Goal: Transaction & Acquisition: Obtain resource

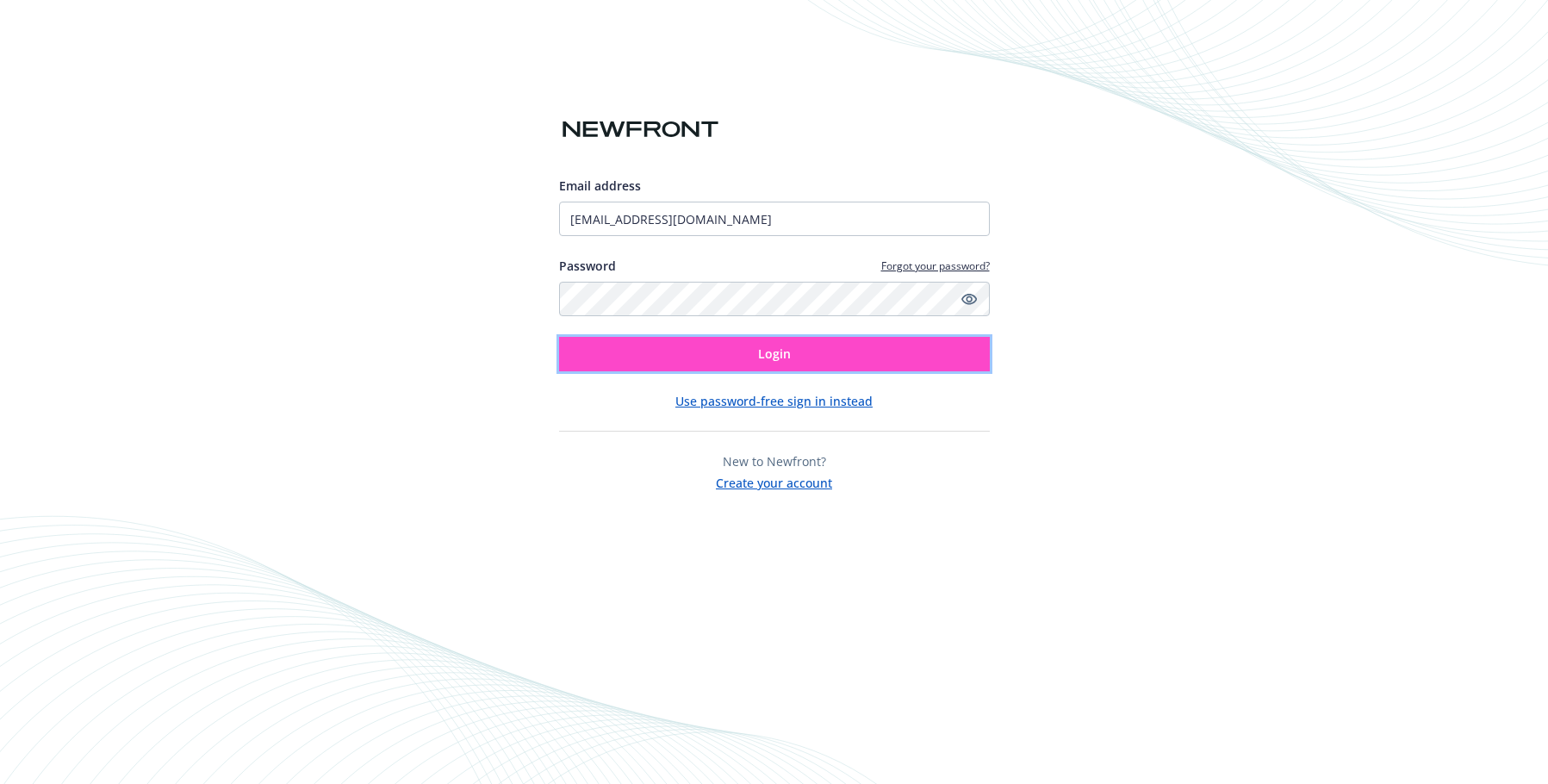
click at [651, 363] on button "Login" at bounding box center [774, 354] width 431 height 34
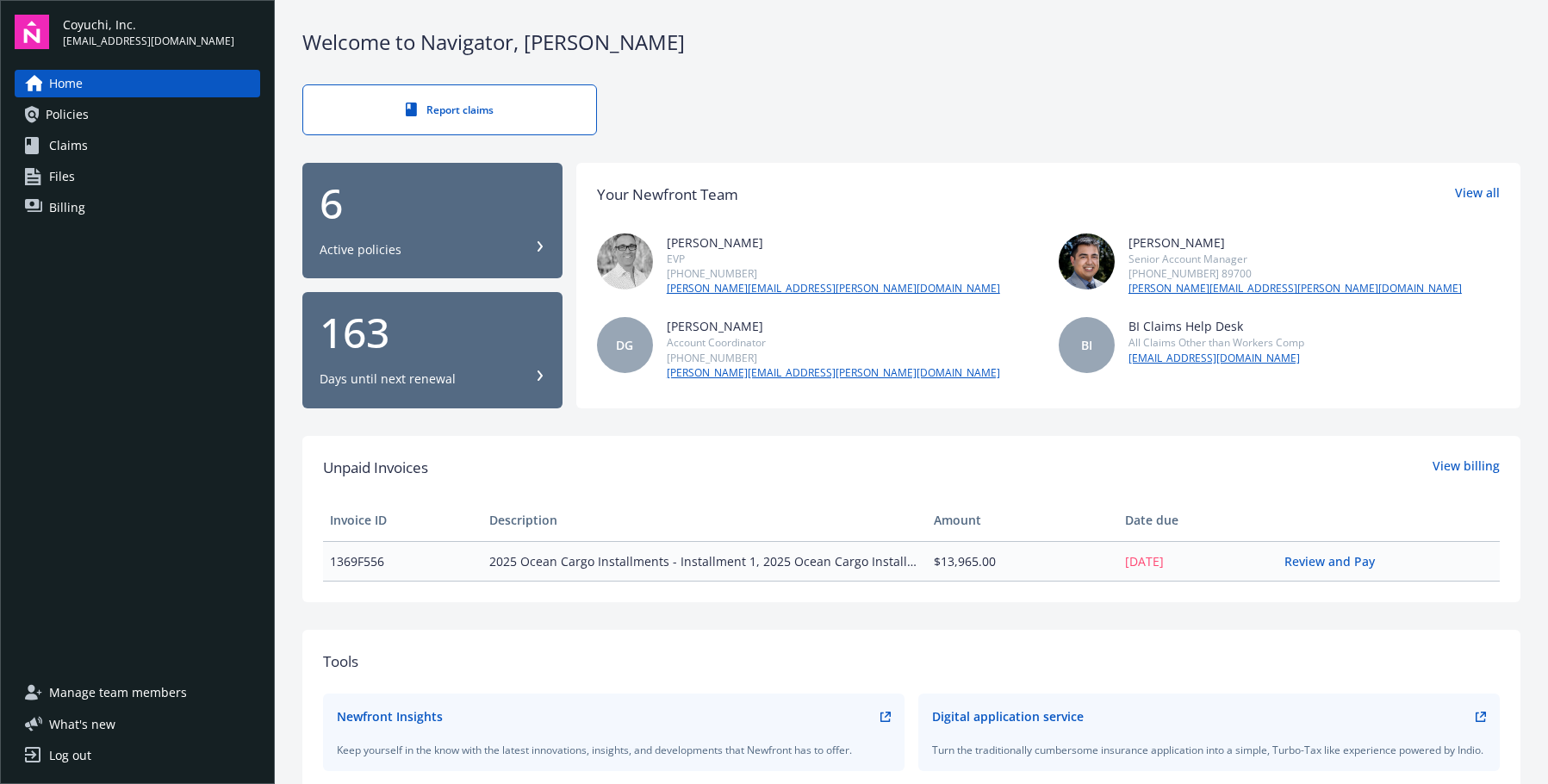
click at [57, 195] on span "Billing" at bounding box center [67, 207] width 36 height 27
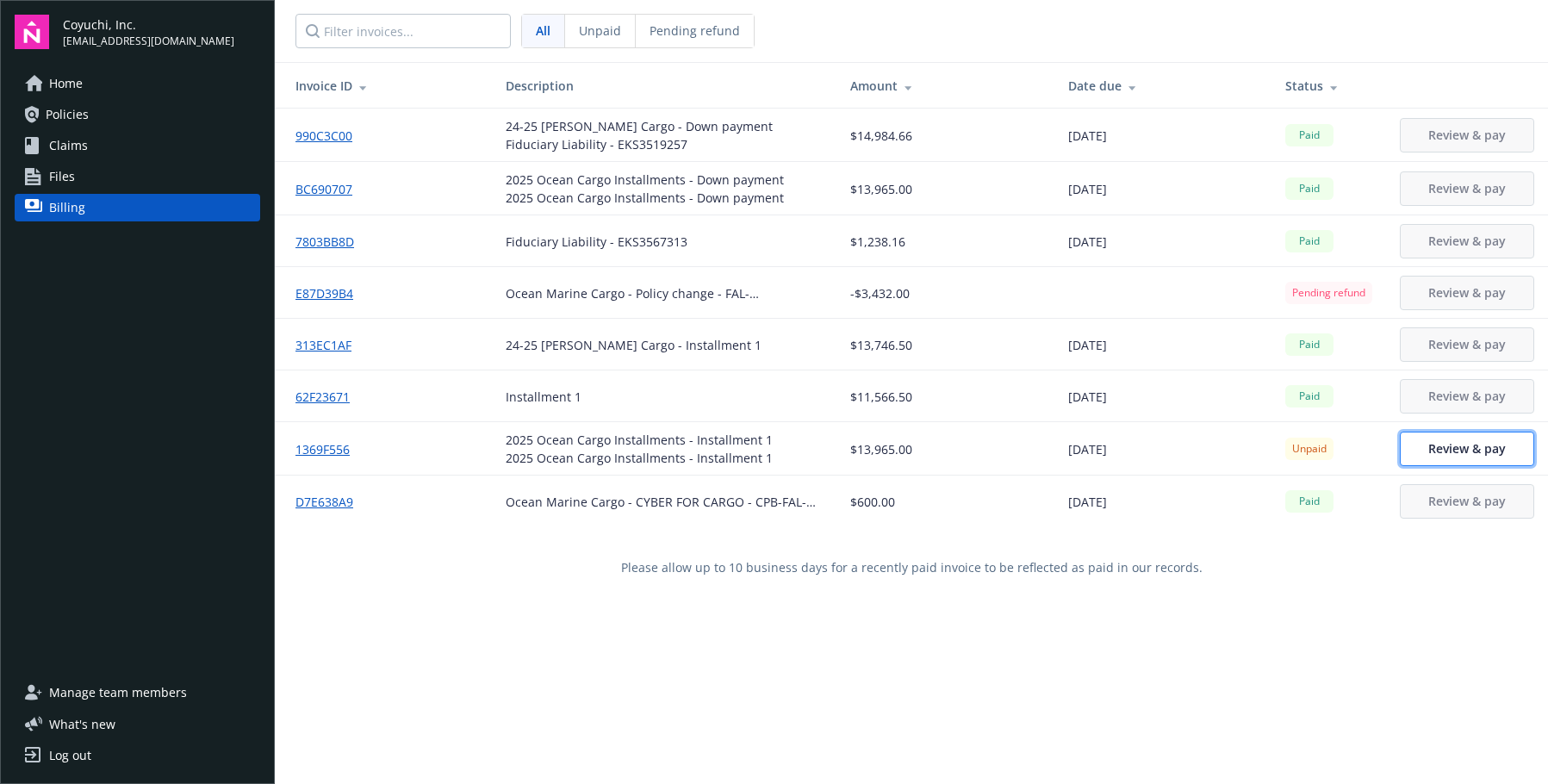
click at [1425, 456] on link "Review & pay" at bounding box center [1467, 449] width 135 height 34
click at [682, 296] on div "Ocean Marine Cargo - Policy change - FAL-V14SX25PNGF" at bounding box center [664, 293] width 317 height 18
click at [338, 294] on link "E87D39B4" at bounding box center [331, 293] width 71 height 18
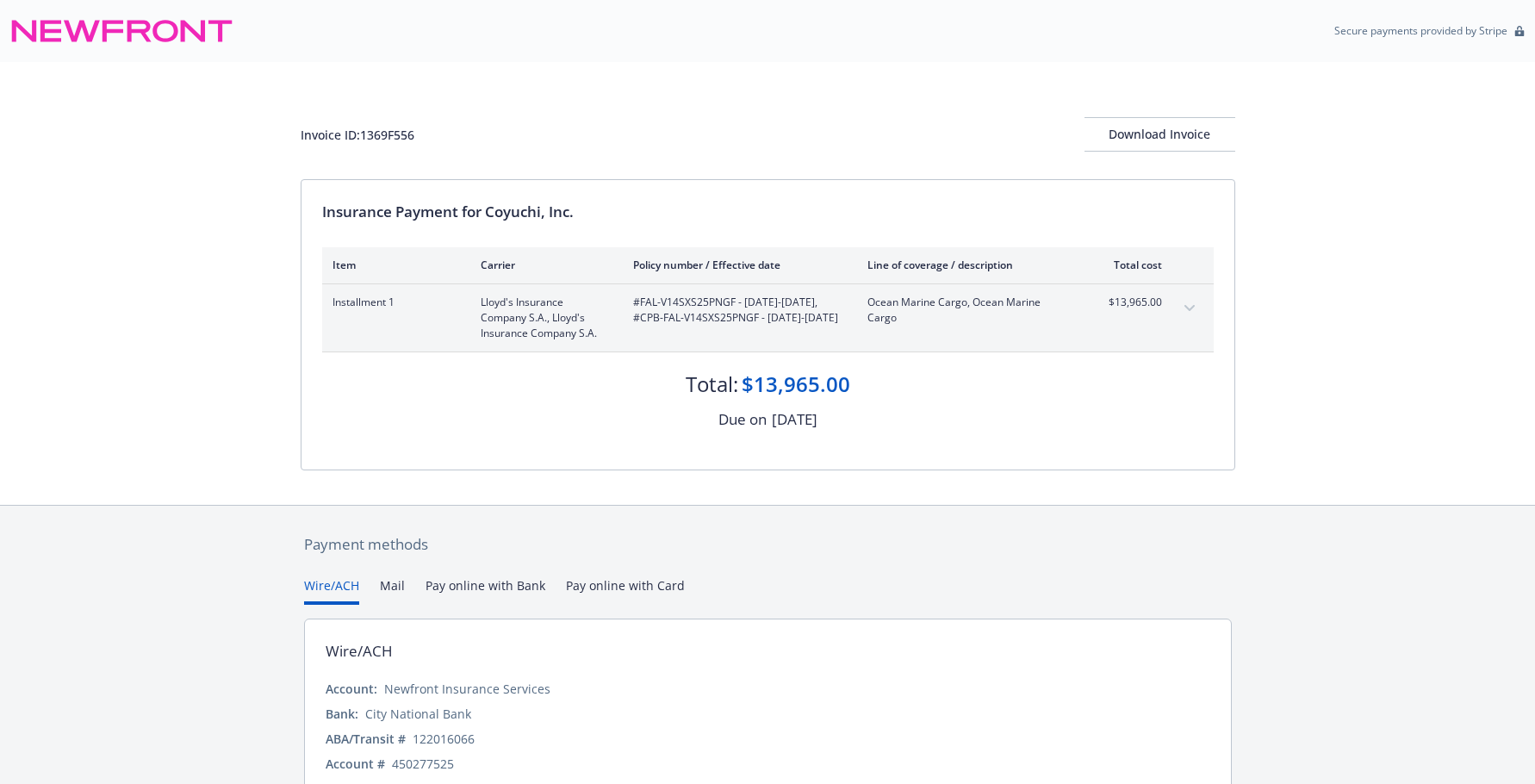
scroll to position [77, 0]
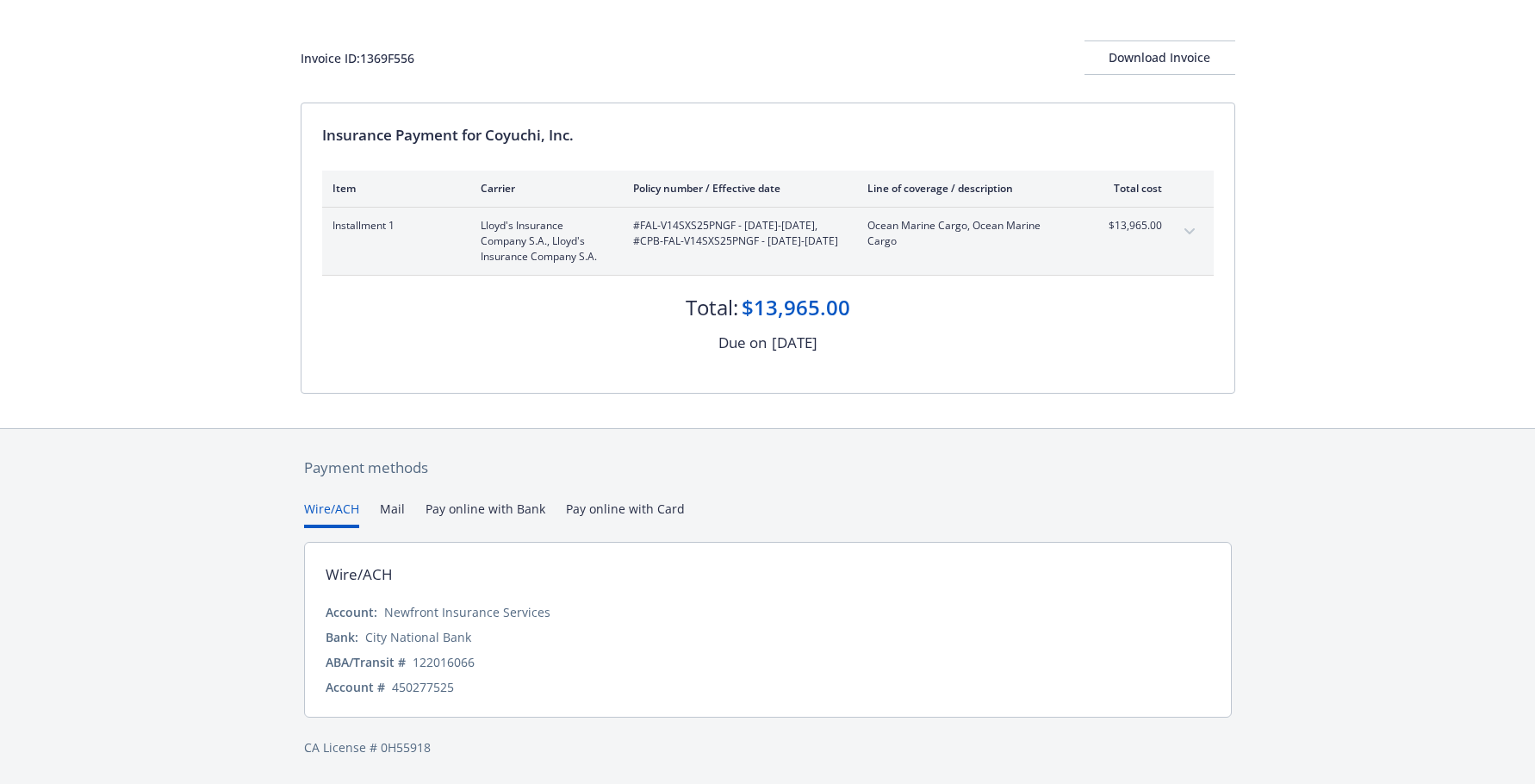
click at [585, 512] on div "Payment methods Wire/ACH Mail Pay online with Bank Pay online with Card Wire/AC…" at bounding box center [767, 607] width 935 height 356
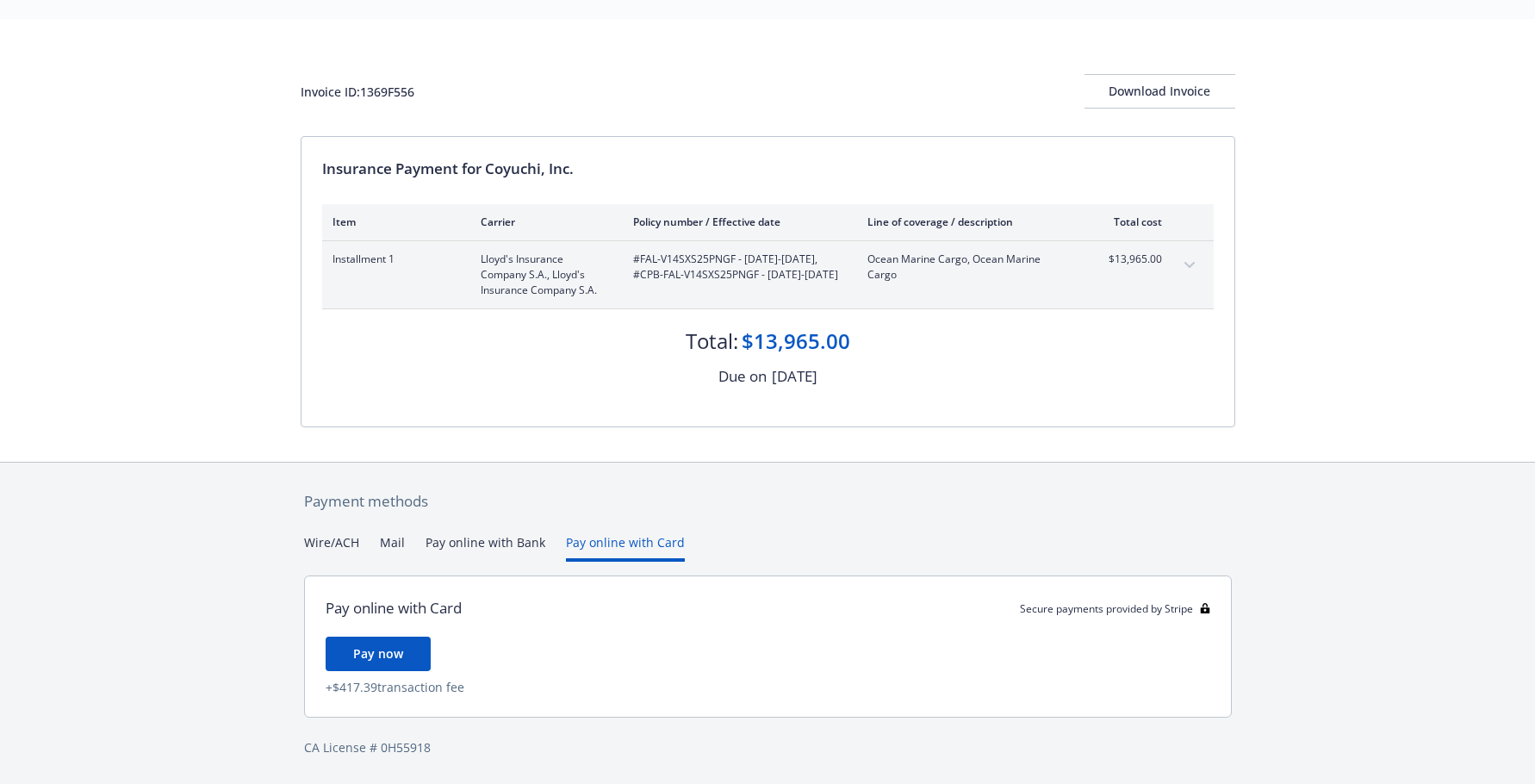
scroll to position [43, 0]
click at [438, 539] on button "Pay online with Bank" at bounding box center [485, 547] width 119 height 28
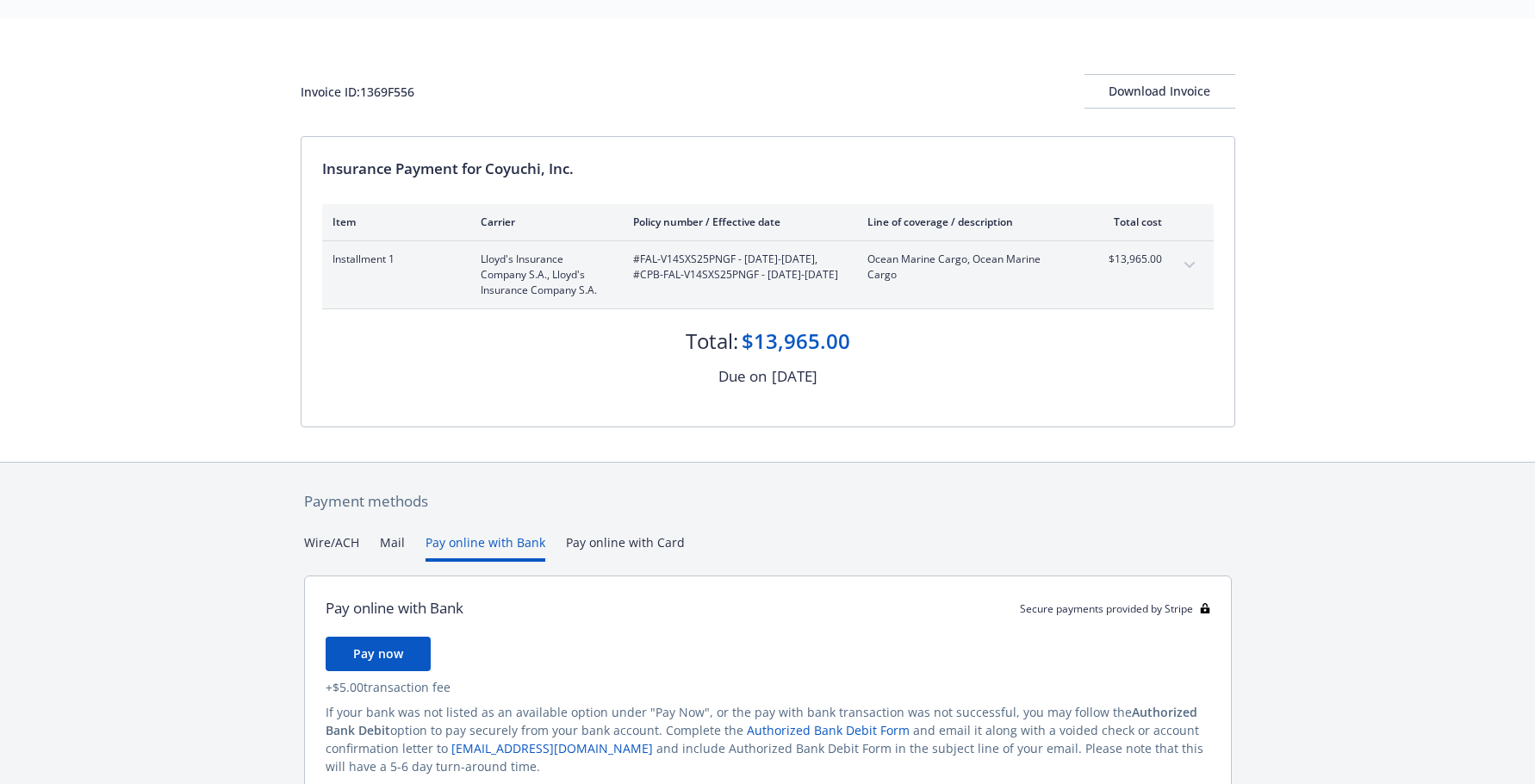
click at [346, 540] on button "Wire/ACH" at bounding box center [331, 547] width 55 height 28
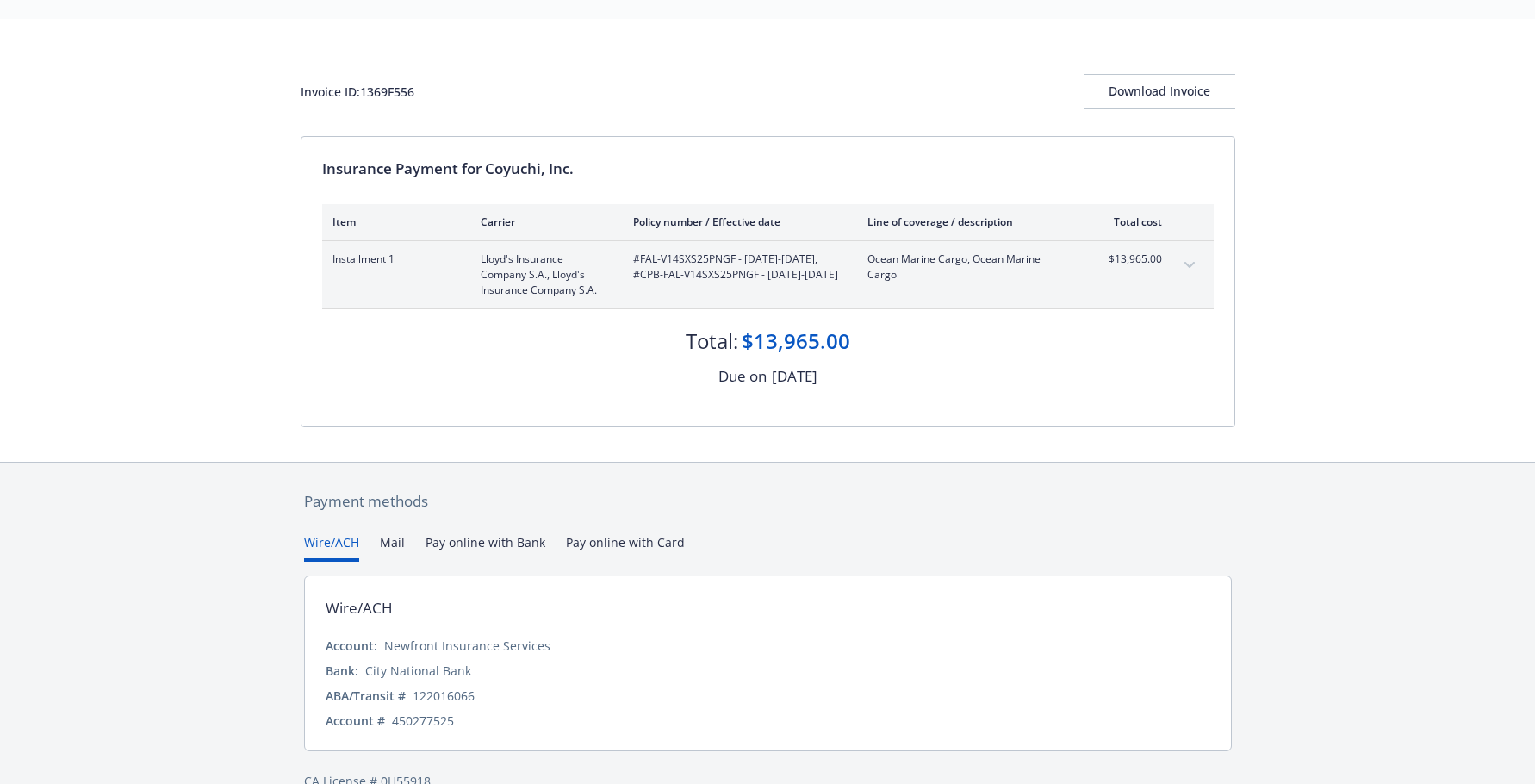
click at [644, 543] on button "Pay online with Card" at bounding box center [626, 547] width 119 height 28
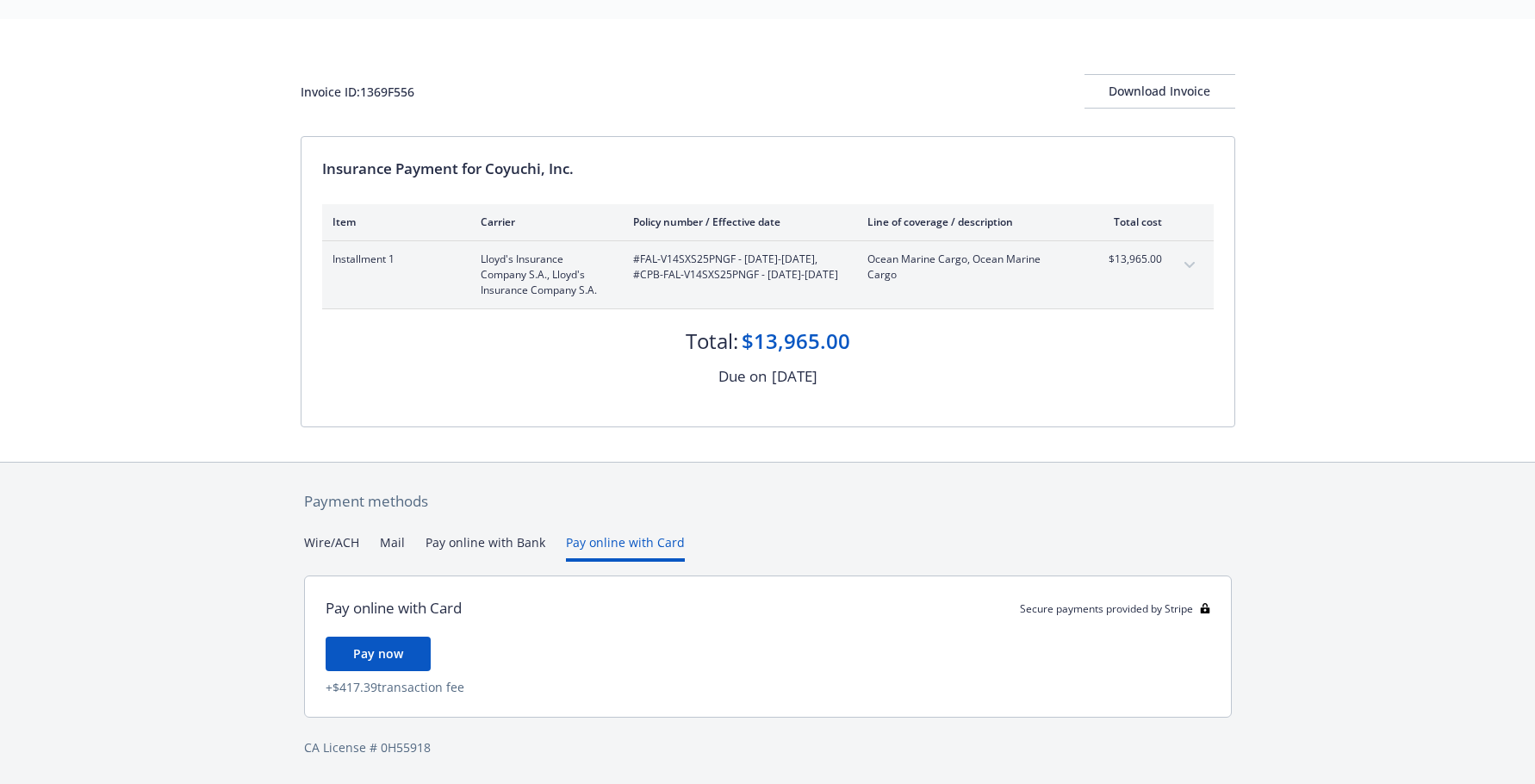
click at [475, 543] on button "Pay online with Bank" at bounding box center [485, 547] width 119 height 28
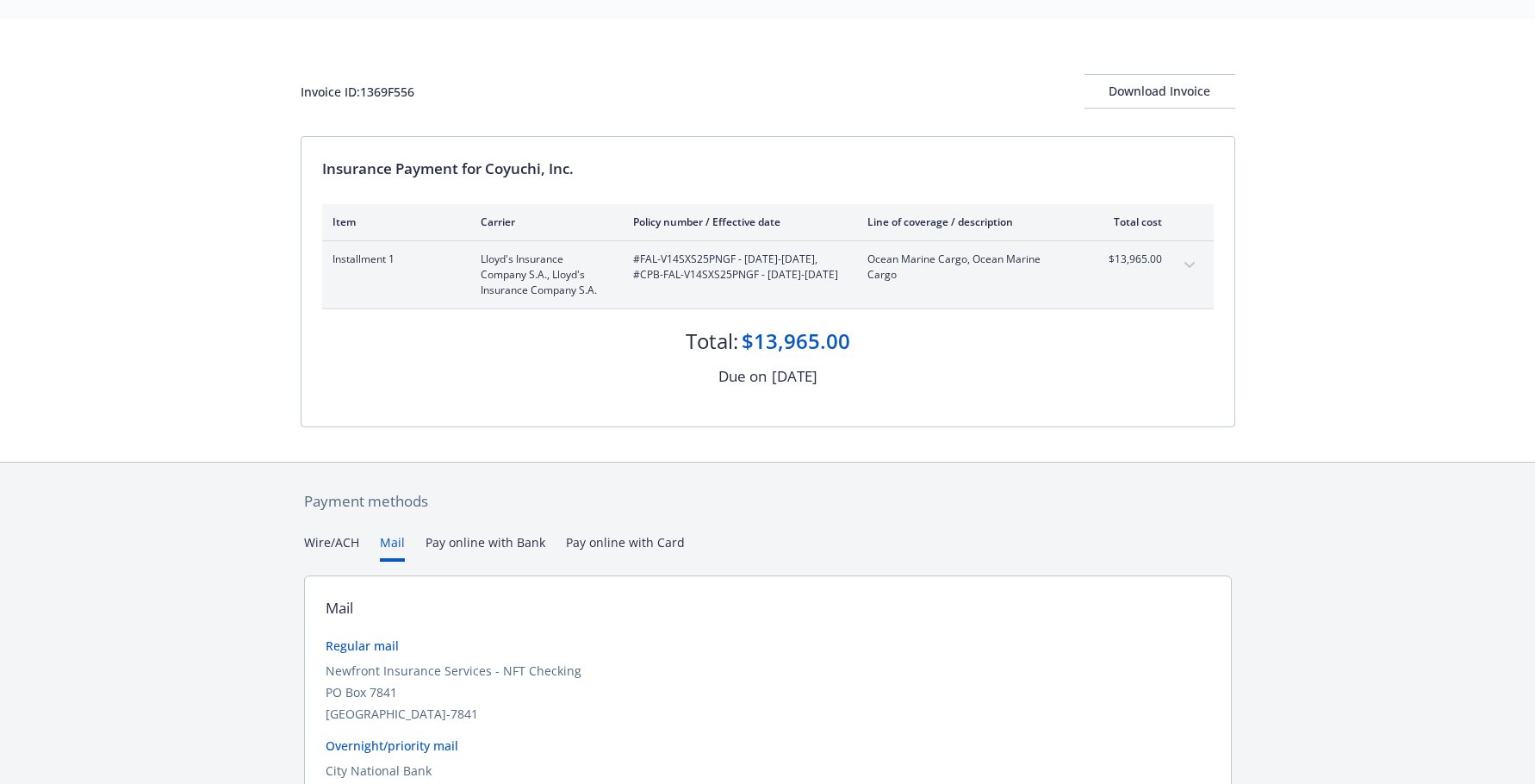
click at [380, 544] on button "Mail" at bounding box center [392, 547] width 25 height 28
click at [311, 544] on button "Wire/ACH" at bounding box center [331, 547] width 55 height 28
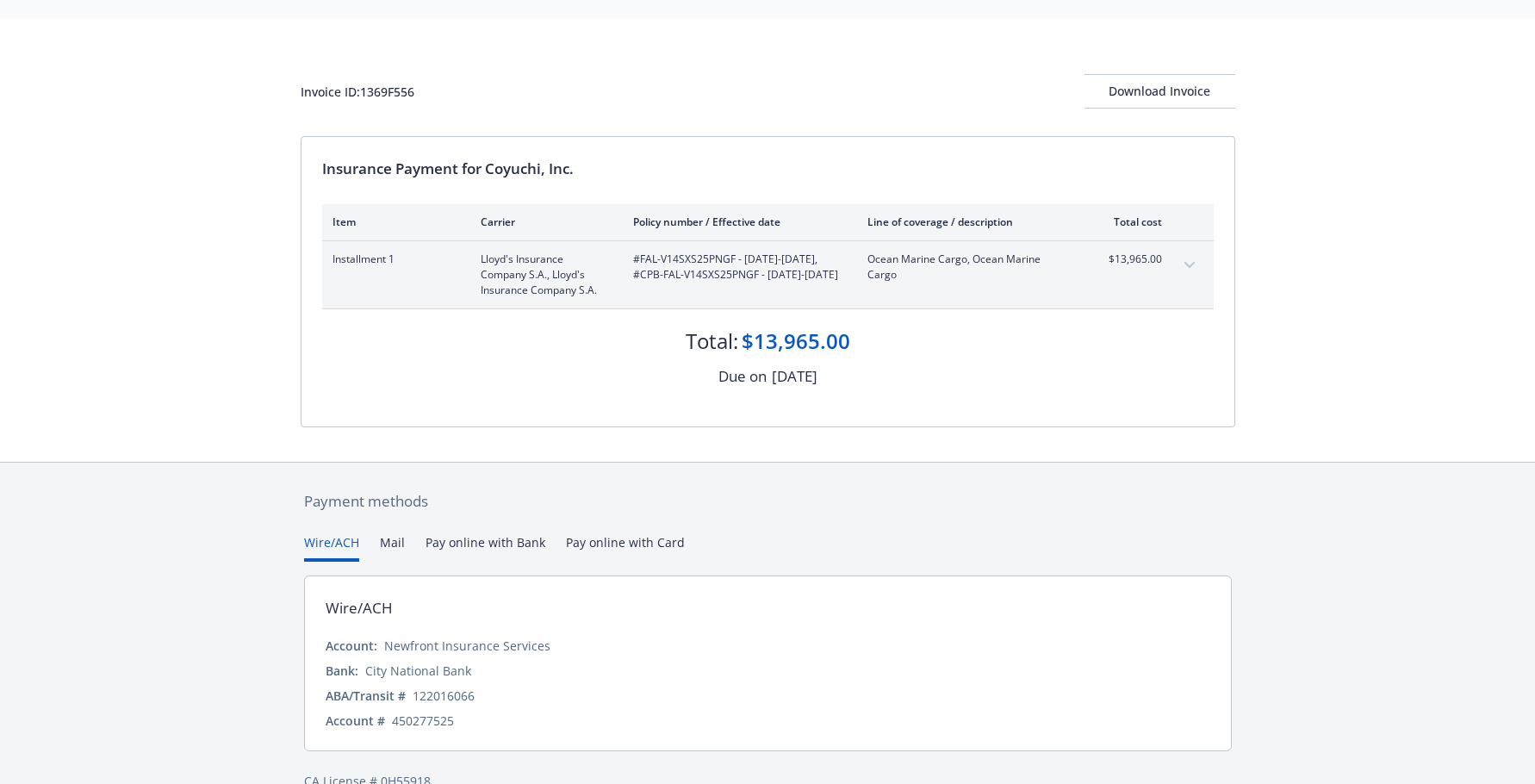
scroll to position [77, 0]
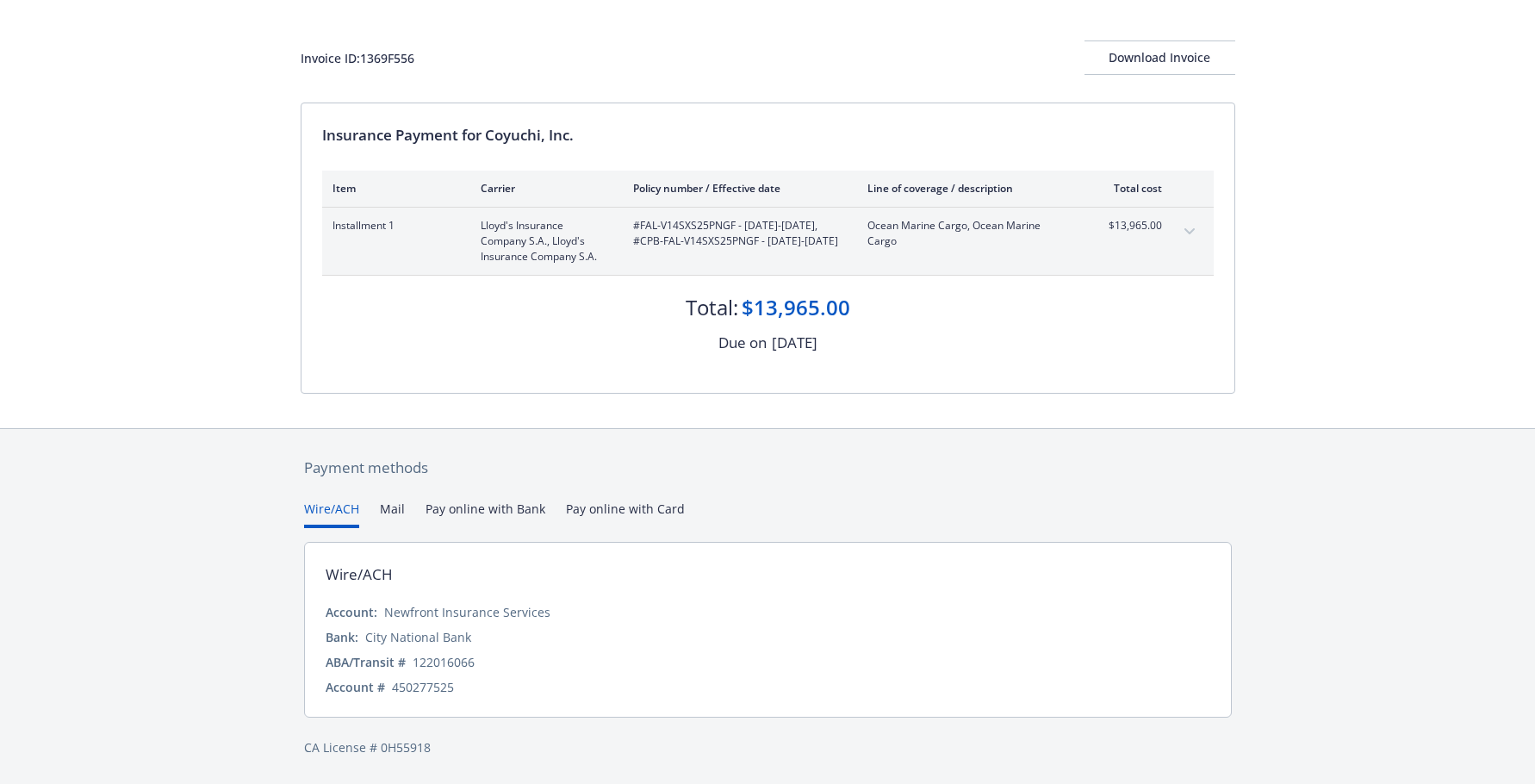
click at [392, 513] on button "Mail" at bounding box center [392, 514] width 25 height 28
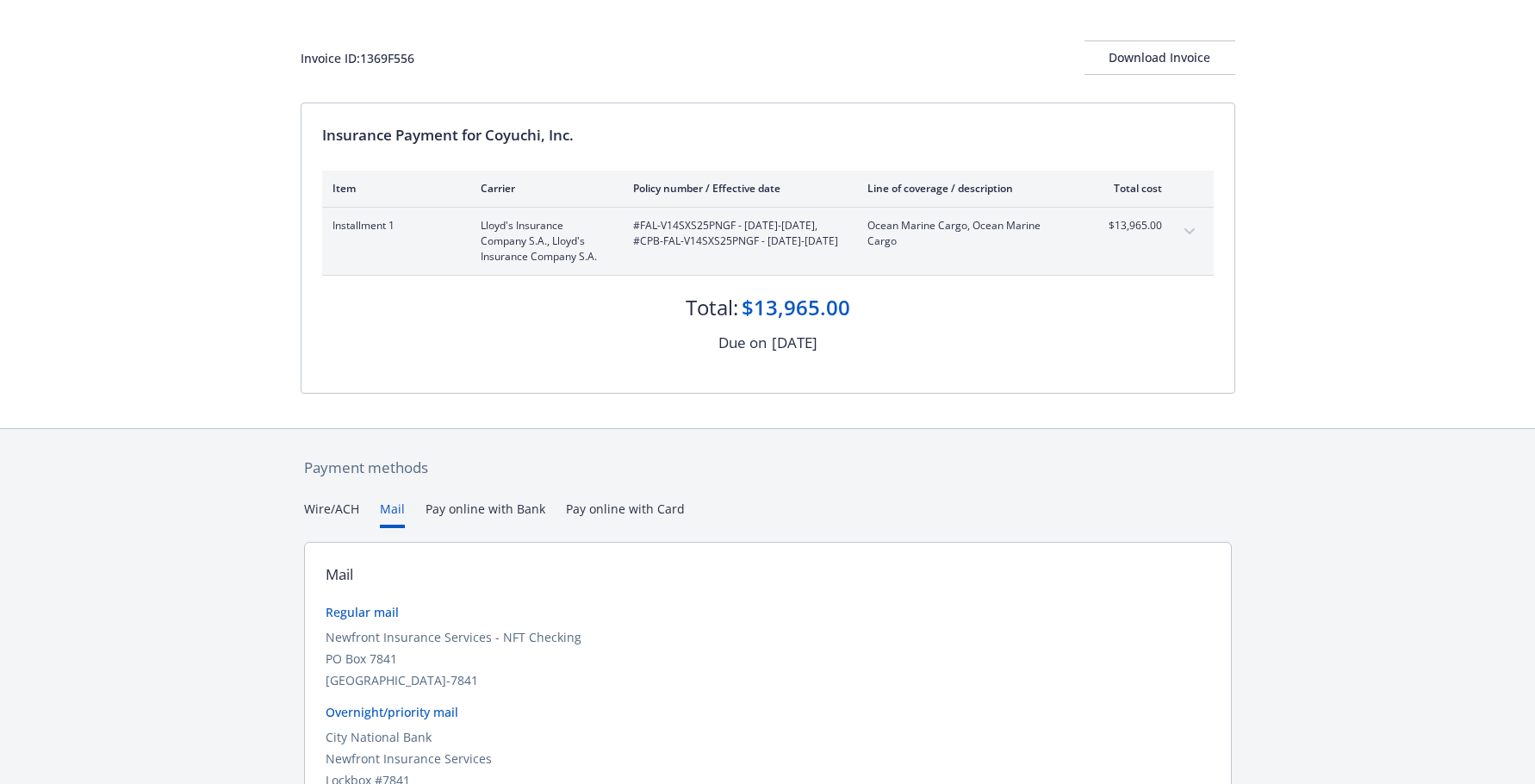
click at [454, 517] on button "Pay online with Bank" at bounding box center [485, 514] width 119 height 28
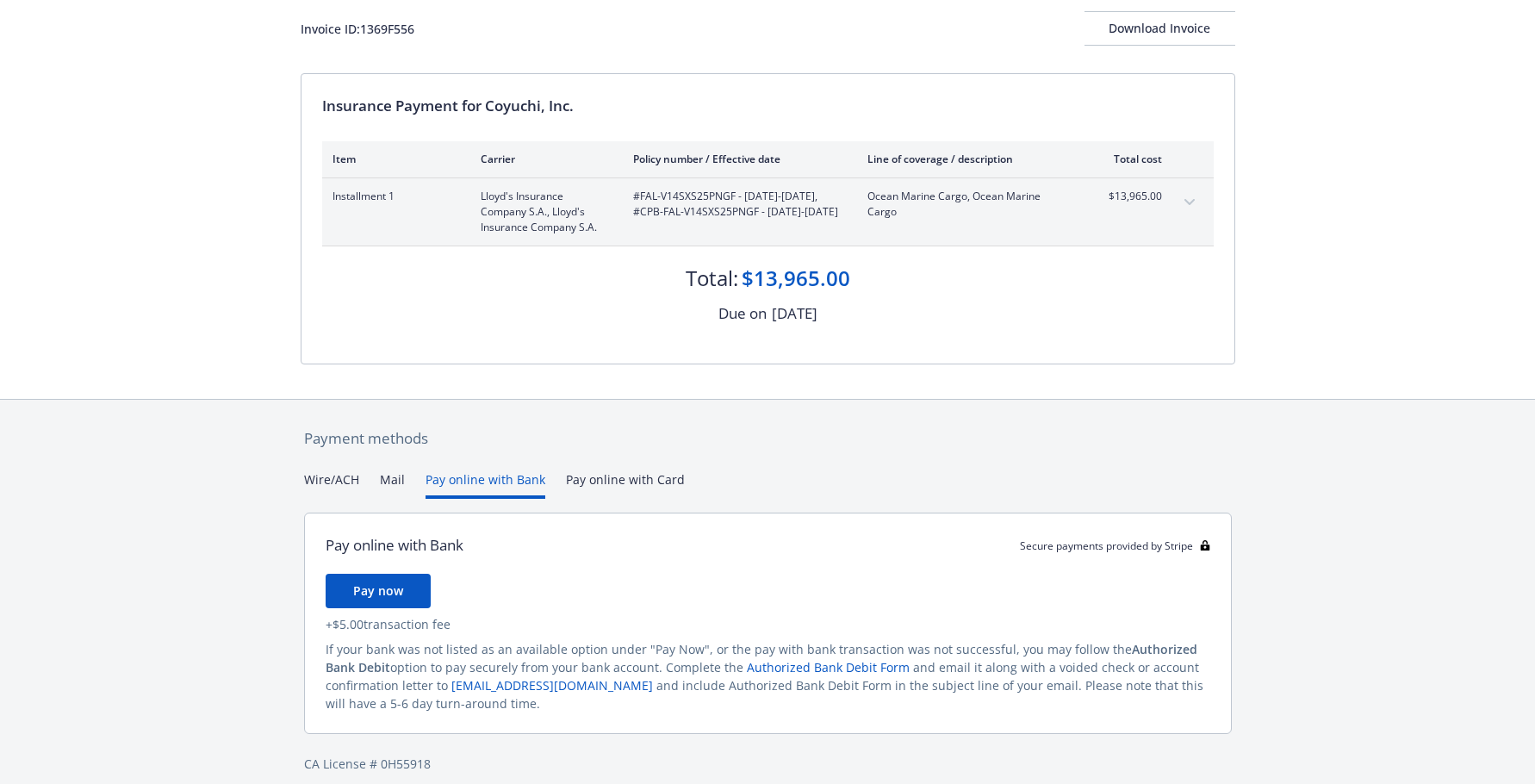
scroll to position [122, 0]
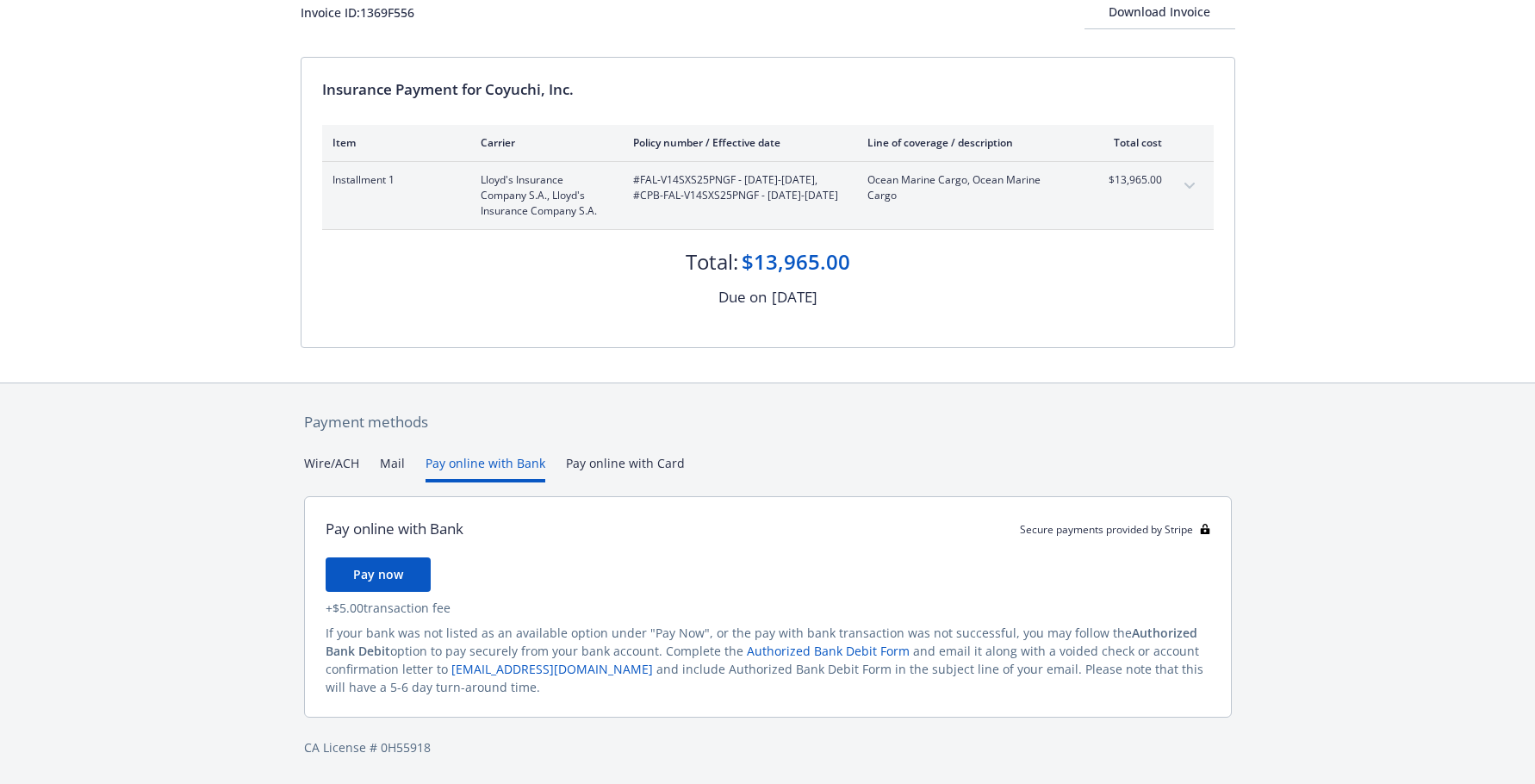
click at [621, 460] on div "Secure payments provided by Stripe Invoice ID: 1369F556 Download Invoice Insura…" at bounding box center [767, 330] width 1535 height 906
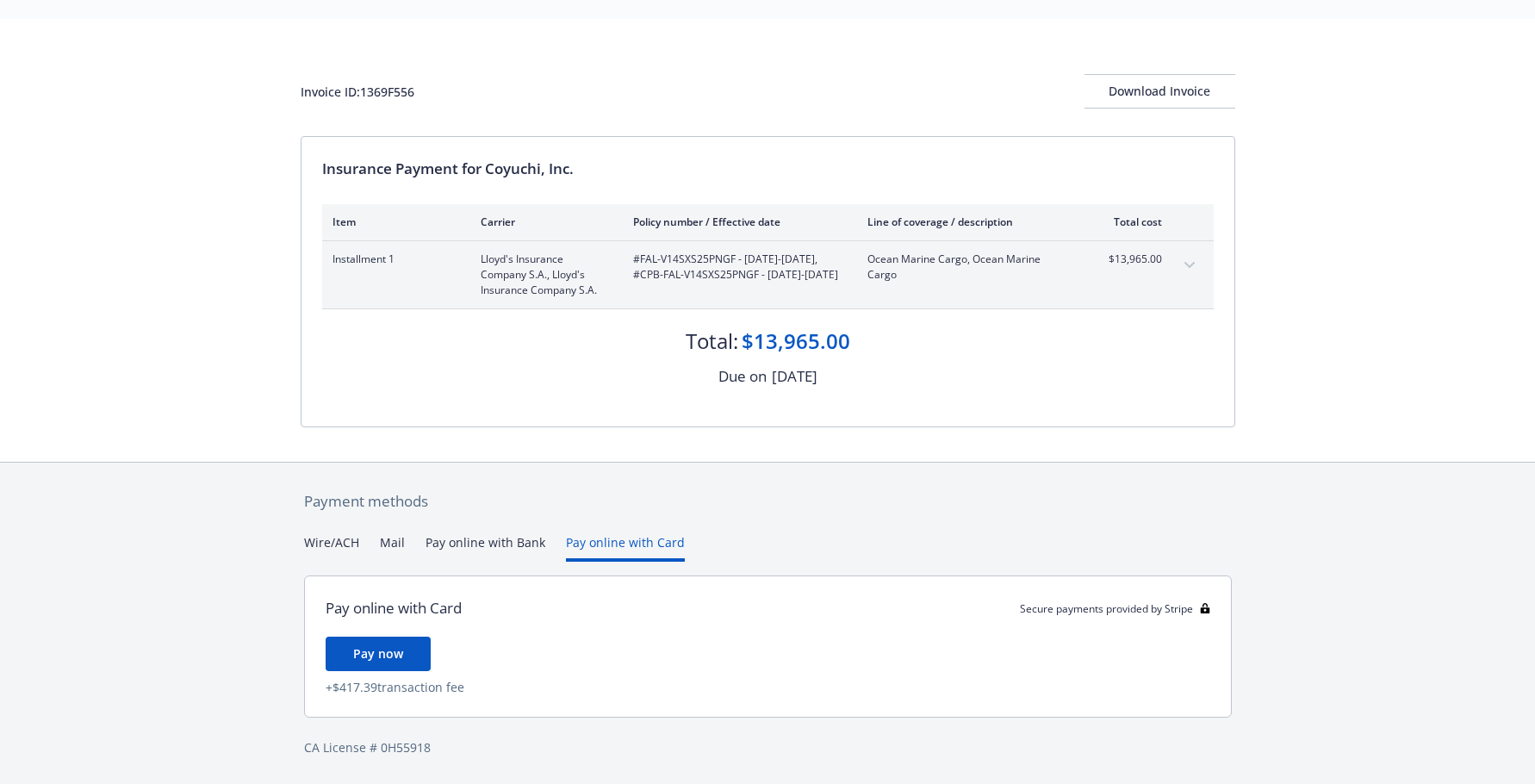
click at [319, 545] on button "Wire/ACH" at bounding box center [331, 547] width 55 height 28
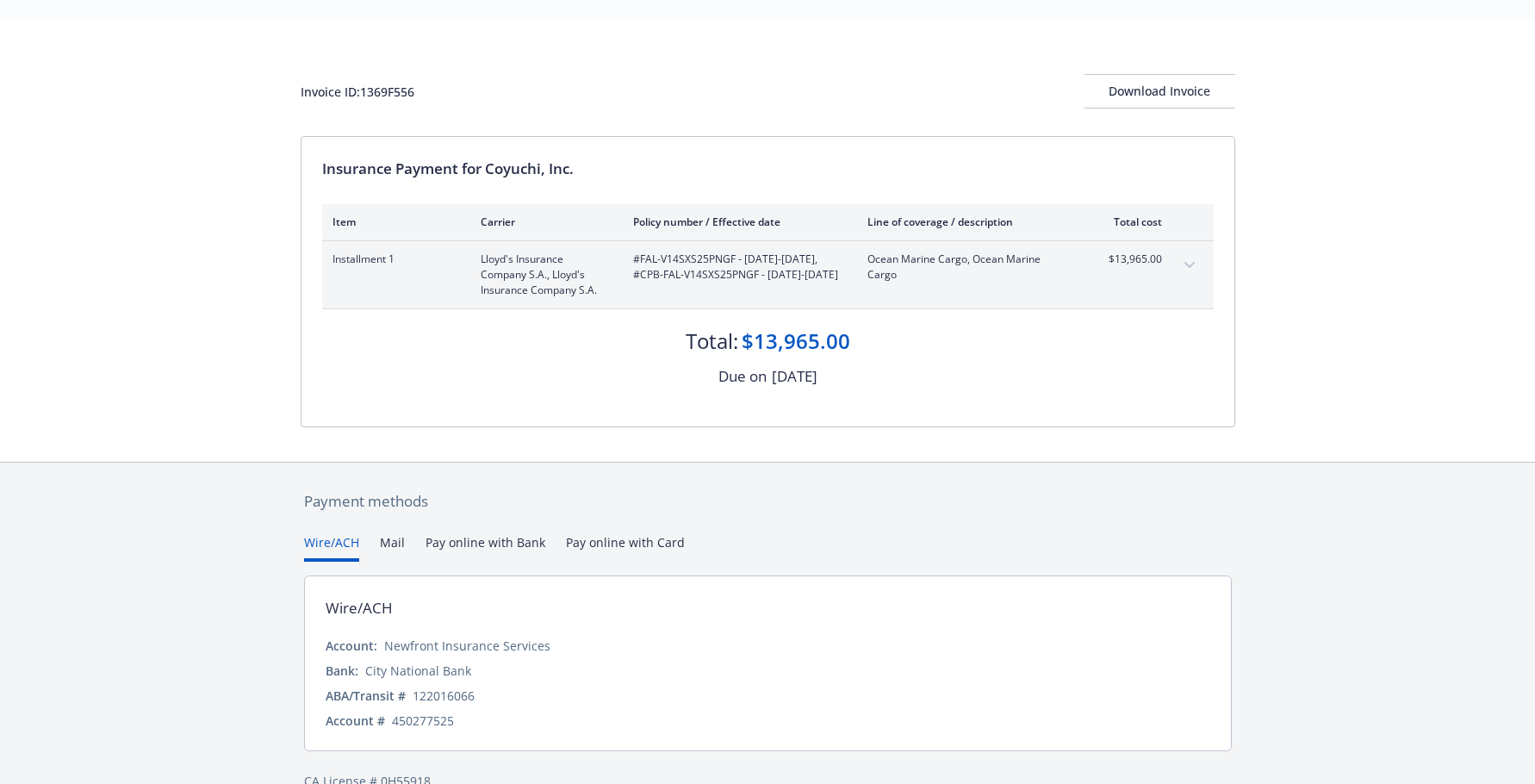
click at [626, 509] on div "Payment methods Wire/ACH Mail Pay online with Bank Pay online with Card Wire/AC…" at bounding box center [767, 640] width 935 height 356
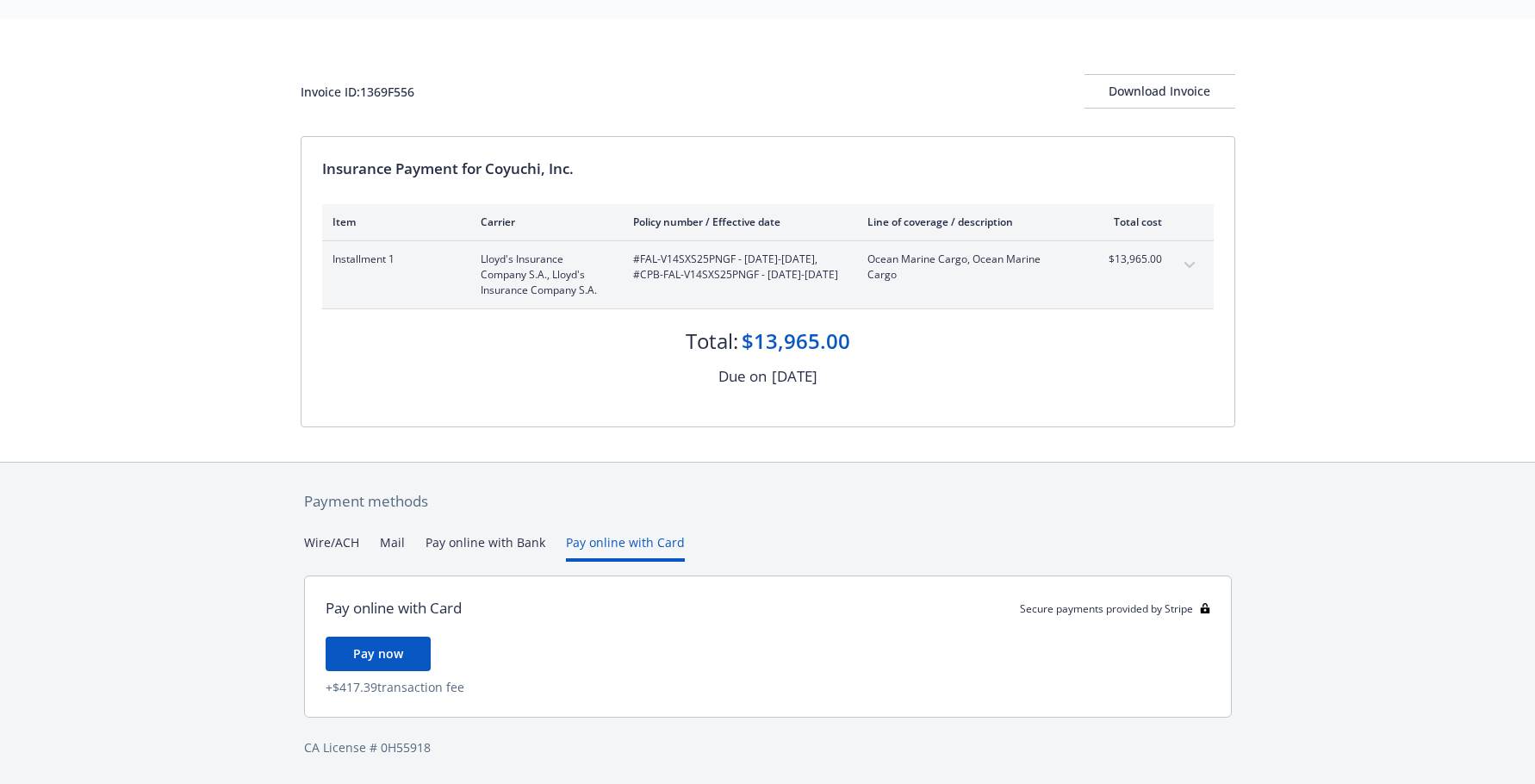
click at [1312, 167] on div "Invoice ID: 1369F556 Download Invoice Insurance Payment for Coyuchi, Inc. Item …" at bounding box center [767, 241] width 1535 height 443
click at [165, 336] on div "Invoice ID: 1369F556 Download Invoice Insurance Payment for Coyuchi, Inc. Item …" at bounding box center [767, 241] width 1535 height 443
click at [450, 543] on button "Pay online with Bank" at bounding box center [485, 547] width 119 height 28
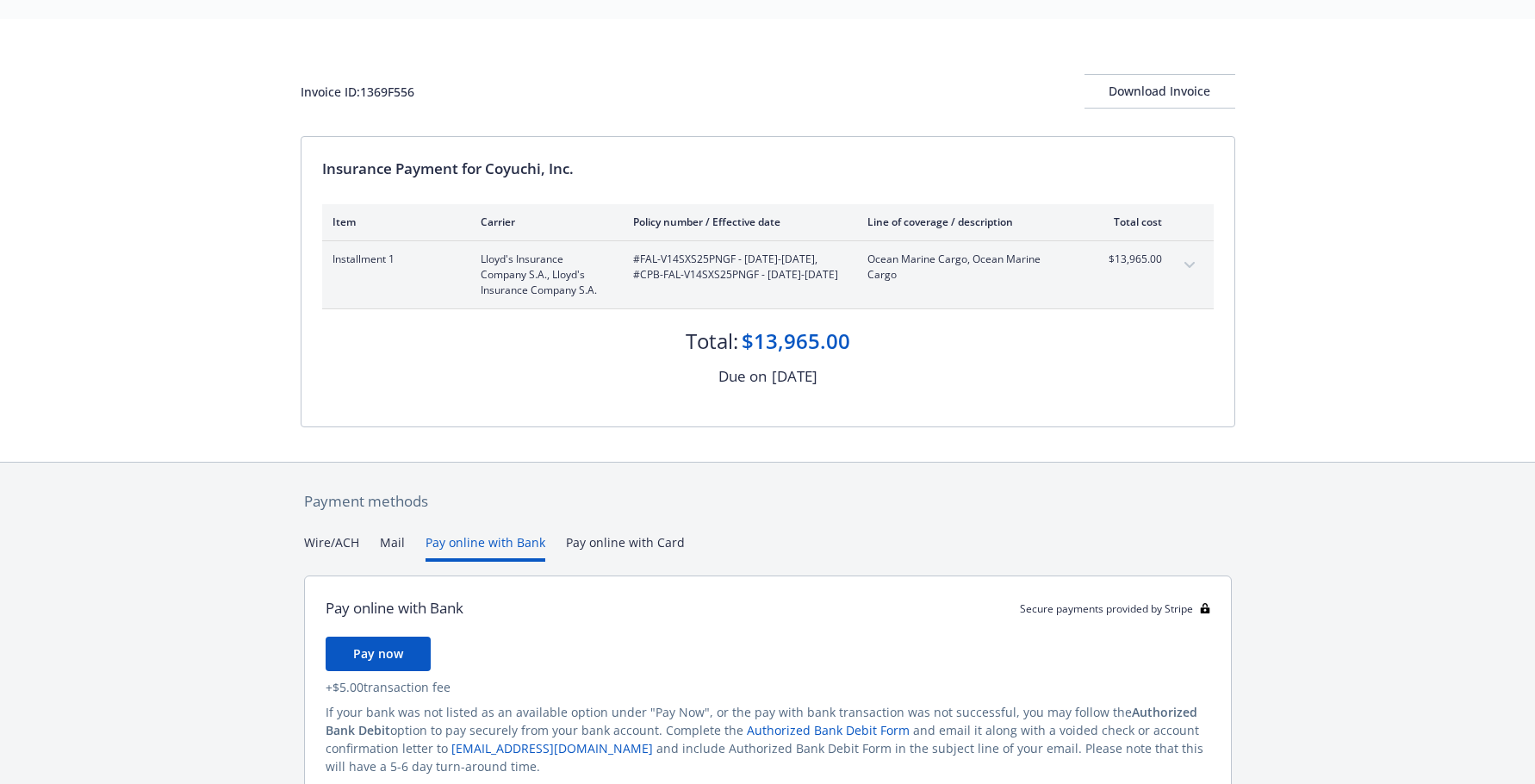
scroll to position [122, 0]
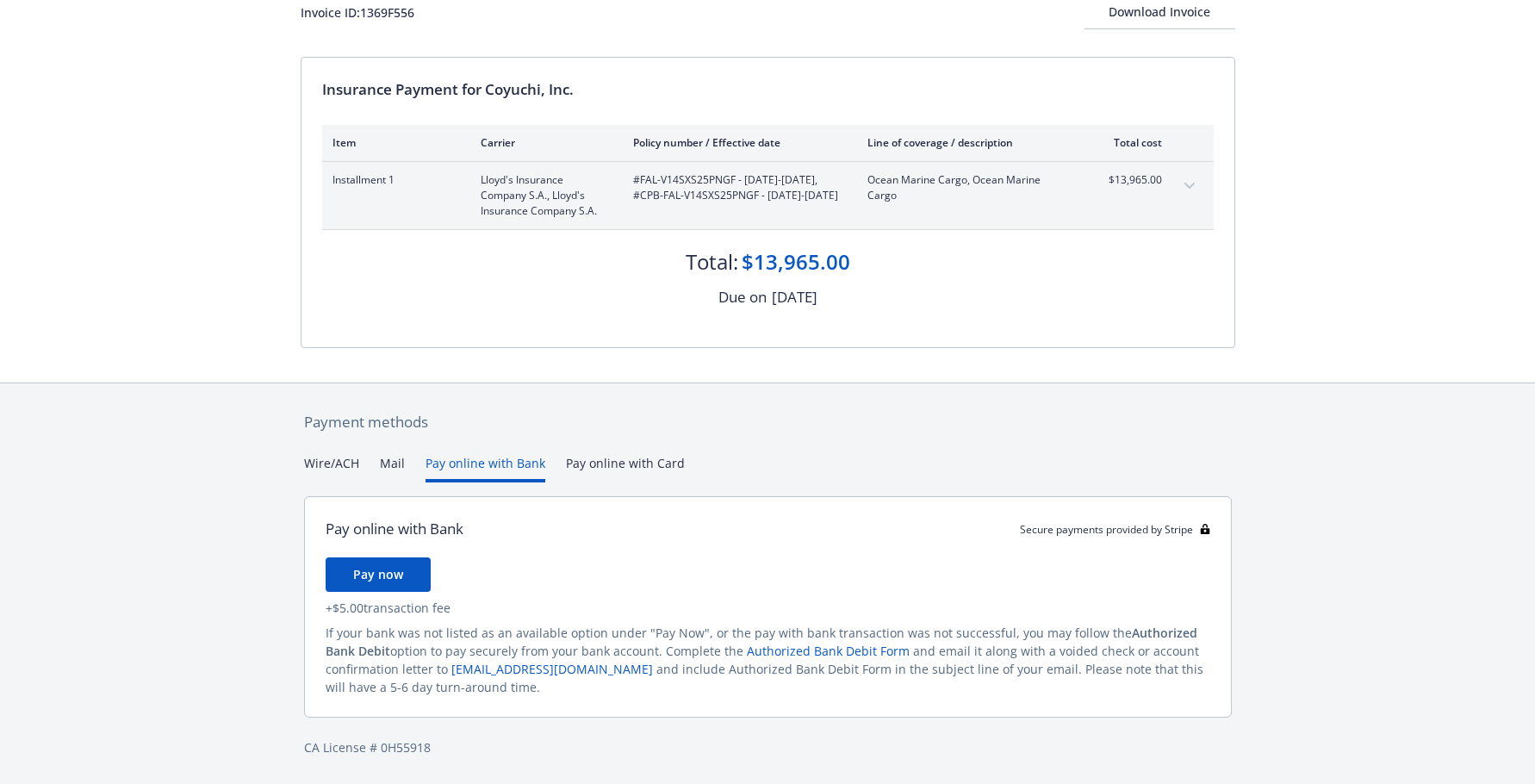
click at [338, 466] on div "Payment methods Wire/ACH Mail Pay online with Bank Pay online with Card Pay onl…" at bounding box center [767, 584] width 935 height 401
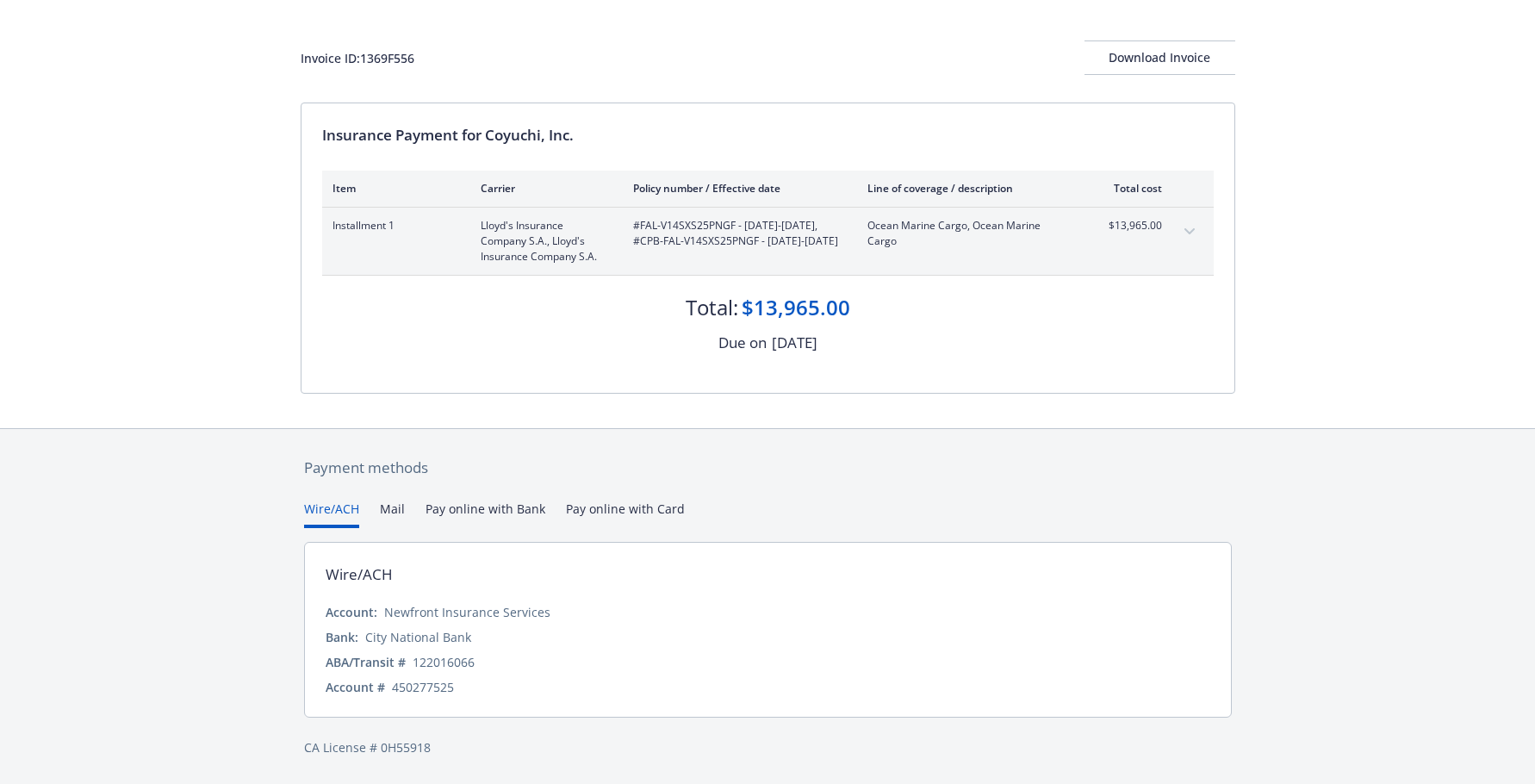
click at [384, 335] on div "Due on October 11, 2025" at bounding box center [767, 343] width 891 height 23
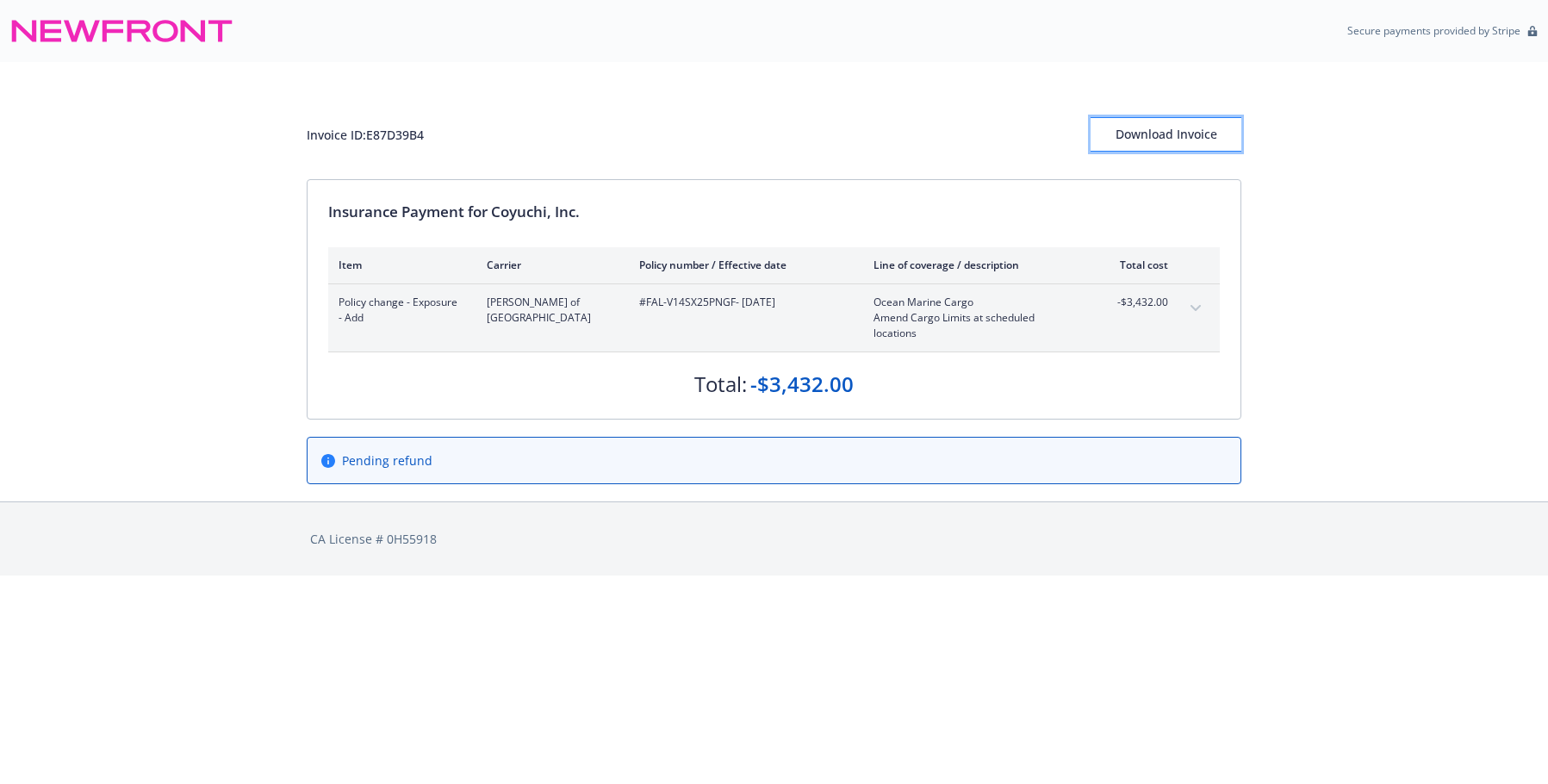
click at [1219, 146] on button "Download Invoice" at bounding box center [1165, 134] width 151 height 34
